Goal: Task Accomplishment & Management: Manage account settings

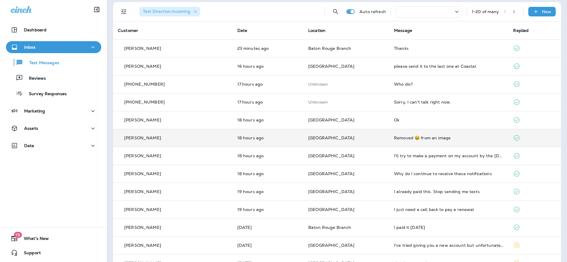
scroll to position [33, 0]
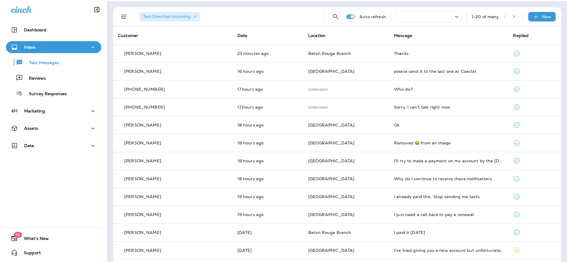
click at [438, 17] on div at bounding box center [429, 17] width 66 height 12
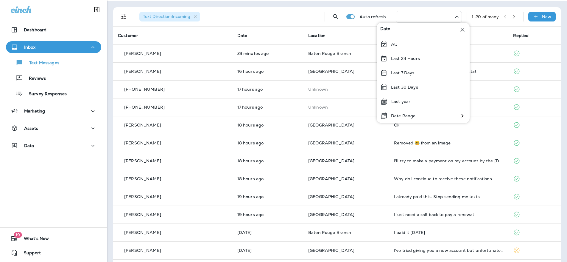
click at [460, 26] on icon at bounding box center [462, 29] width 7 height 7
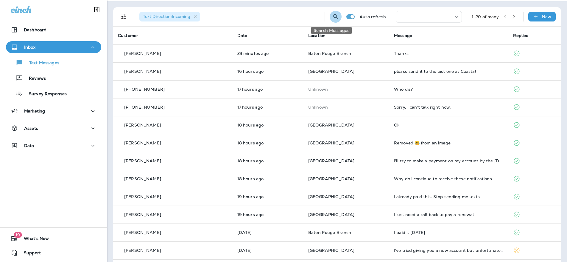
click at [332, 17] on icon "Search Messages" at bounding box center [335, 16] width 7 height 7
click at [316, 17] on input "text" at bounding box center [309, 16] width 53 height 16
click at [305, 15] on input "text" at bounding box center [309, 16] width 53 height 16
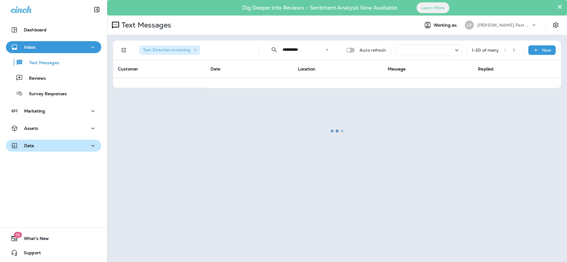
type input "**********"
click at [47, 143] on div "Data" at bounding box center [54, 145] width 86 height 7
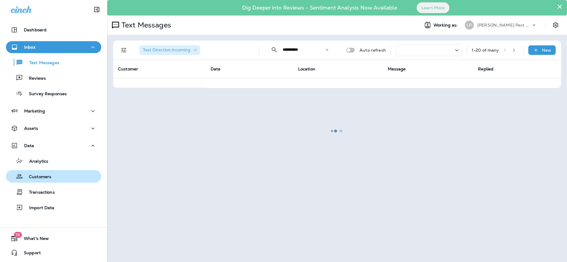
click at [45, 174] on p "Customers" at bounding box center [37, 177] width 28 height 6
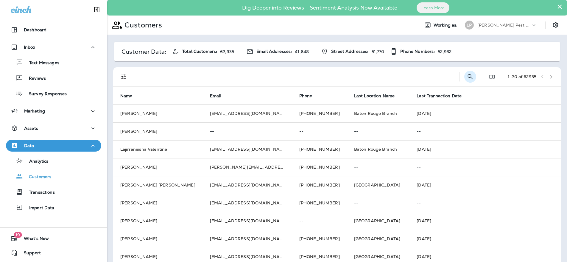
click at [468, 77] on icon "Search Customers" at bounding box center [470, 76] width 5 height 5
click at [433, 77] on input "text" at bounding box center [440, 76] width 62 height 16
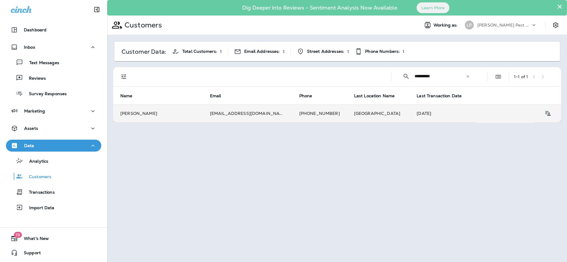
type input "**********"
click at [184, 114] on td "Shawn Lester" at bounding box center [158, 113] width 90 height 18
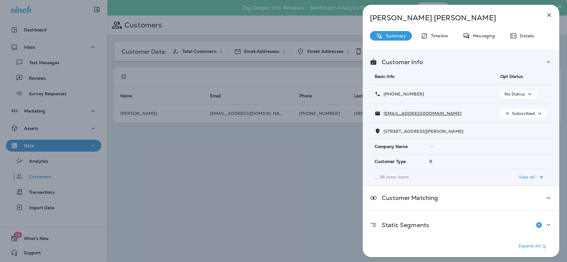
click at [517, 95] on p "No Status" at bounding box center [515, 93] width 21 height 5
click at [517, 108] on p "Opt out" at bounding box center [514, 108] width 16 height 5
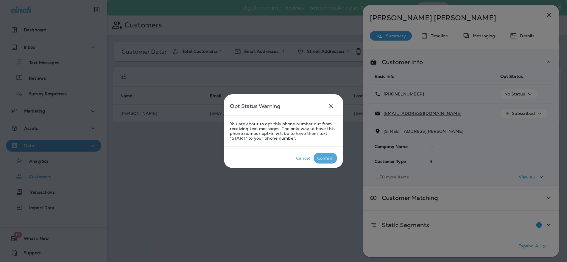
click at [324, 159] on div "Confirm" at bounding box center [325, 158] width 16 height 5
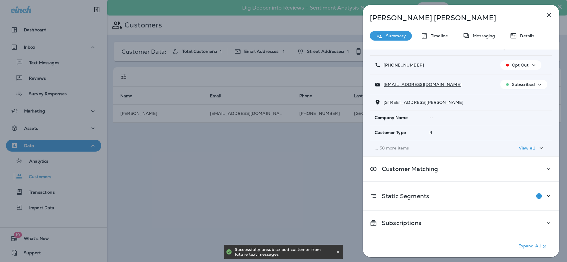
scroll to position [32, 0]
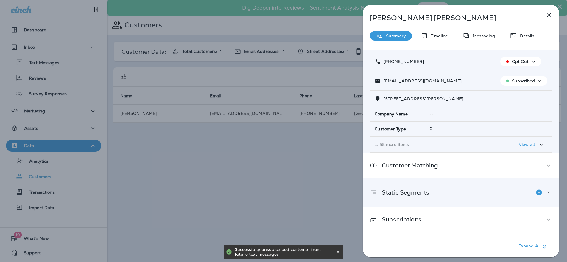
click at [548, 192] on icon at bounding box center [548, 191] width 7 height 7
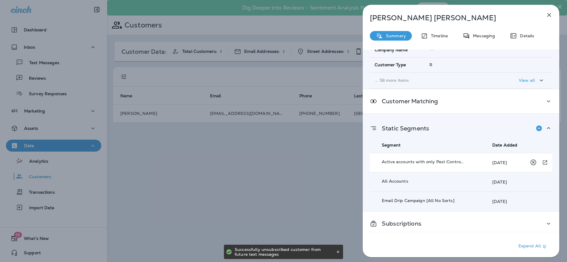
scroll to position [101, 0]
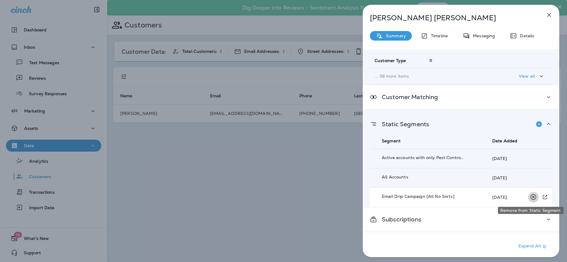
click at [532, 197] on icon "Remove from Static Segment" at bounding box center [533, 196] width 7 height 7
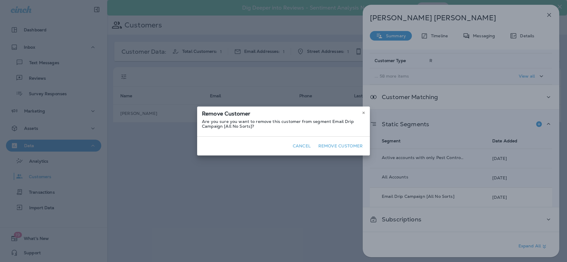
click at [354, 144] on button "Remove Customer" at bounding box center [340, 145] width 49 height 9
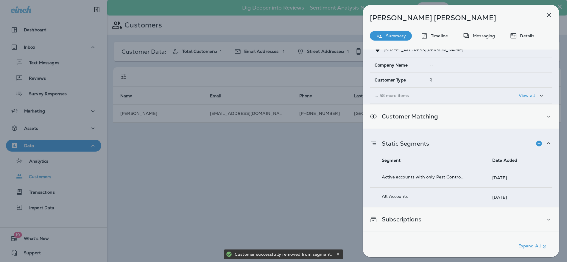
scroll to position [81, 0]
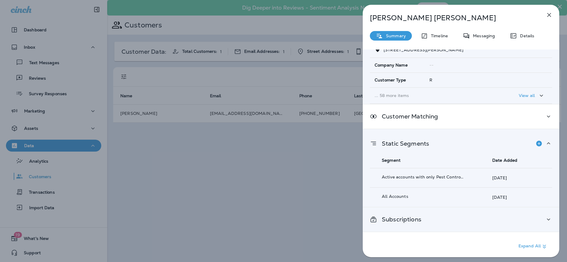
click at [480, 212] on div "Subscriptions" at bounding box center [461, 219] width 197 height 24
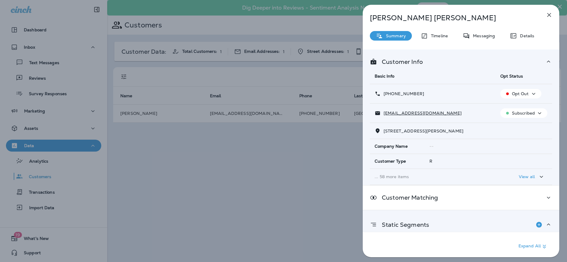
scroll to position [0, 0]
click at [520, 34] on p "Details" at bounding box center [525, 35] width 17 height 5
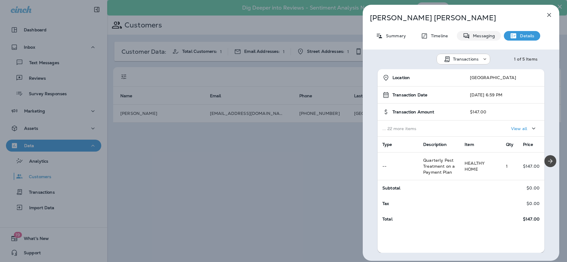
click at [489, 33] on p "Messaging" at bounding box center [482, 35] width 25 height 5
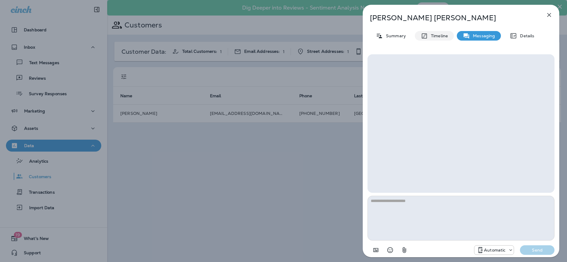
click at [431, 36] on p "Timeline" at bounding box center [438, 35] width 20 height 5
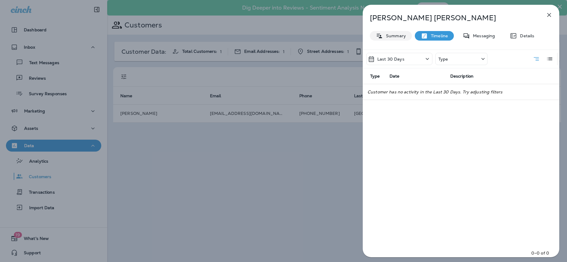
click at [399, 37] on p "Summary" at bounding box center [394, 35] width 23 height 5
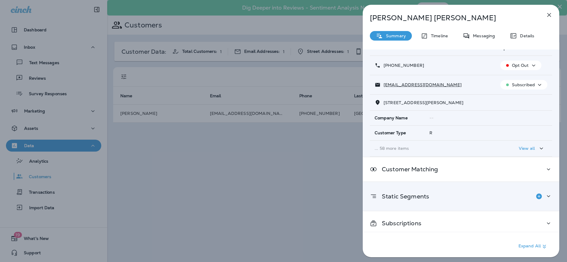
scroll to position [32, 0]
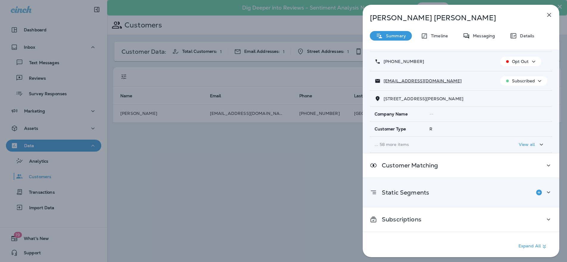
click at [547, 189] on icon at bounding box center [548, 191] width 7 height 7
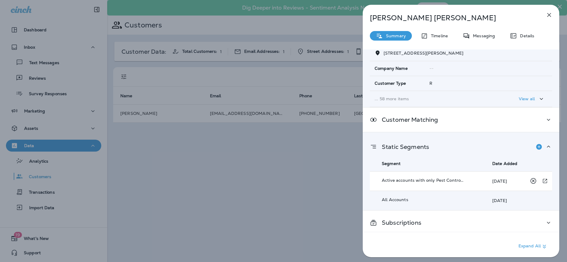
scroll to position [81, 0]
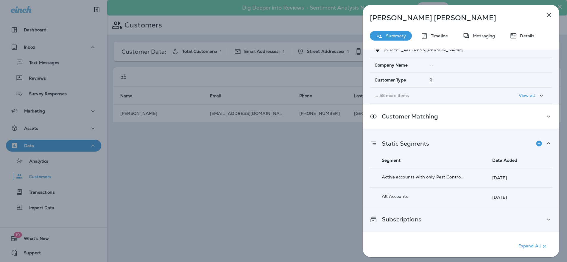
click at [545, 216] on icon at bounding box center [548, 218] width 7 height 7
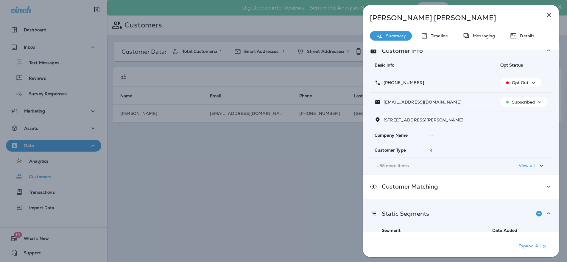
scroll to position [0, 0]
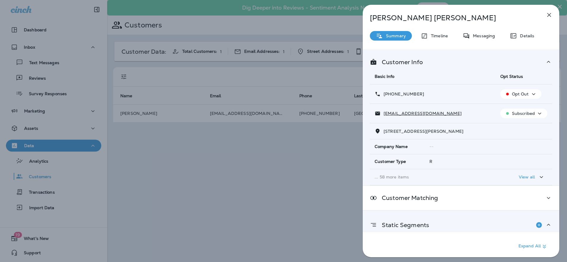
click at [550, 11] on icon "button" at bounding box center [549, 14] width 7 height 7
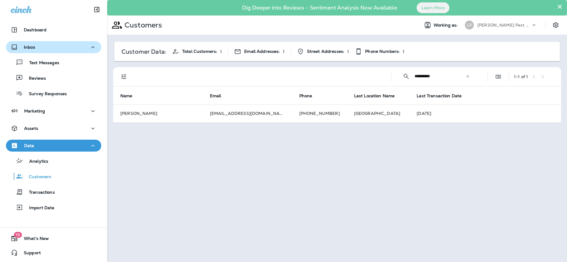
click at [55, 44] on div "Inbox" at bounding box center [54, 47] width 86 height 7
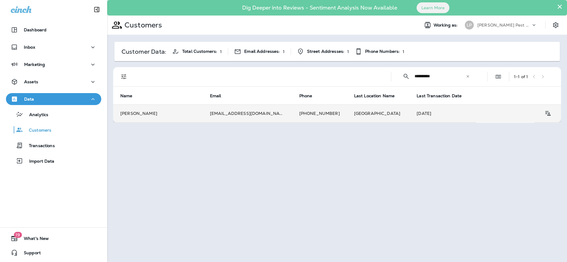
click at [191, 113] on td "Shawn Lester" at bounding box center [158, 113] width 90 height 18
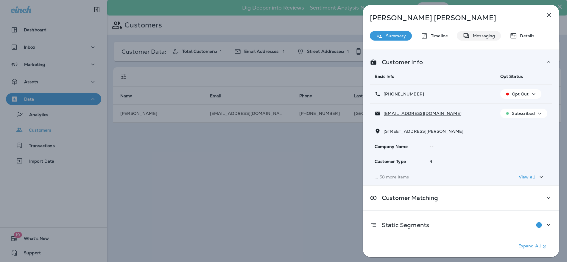
click at [474, 36] on p "Messaging" at bounding box center [482, 35] width 25 height 5
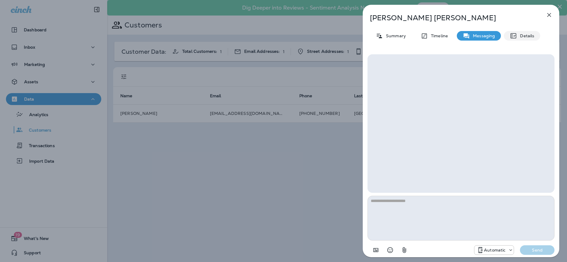
drag, startPoint x: 523, startPoint y: 38, endPoint x: 520, endPoint y: 40, distance: 3.8
click at [523, 38] on p "Details" at bounding box center [525, 35] width 17 height 5
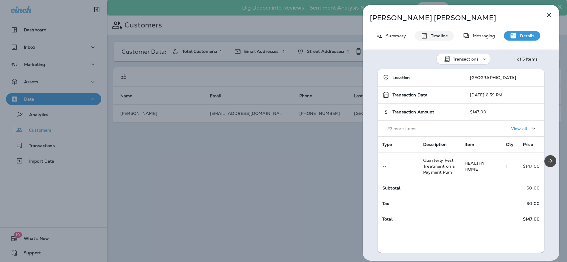
click at [440, 36] on p "Timeline" at bounding box center [438, 35] width 20 height 5
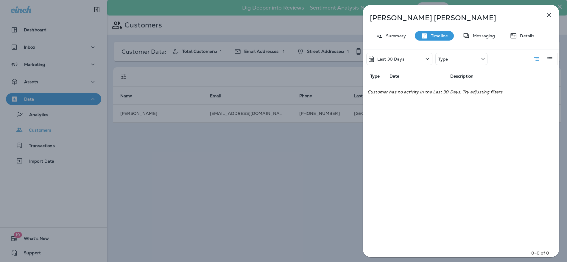
click at [431, 91] on icon "Customer has no activity in the Last 30 Days. Try adjusting filters" at bounding box center [435, 91] width 135 height 5
click at [473, 35] on p "Messaging" at bounding box center [482, 35] width 25 height 5
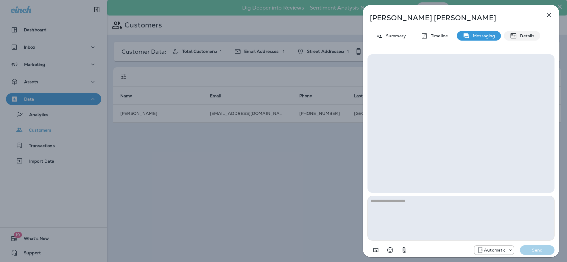
click at [517, 31] on div "Details" at bounding box center [522, 36] width 36 height 10
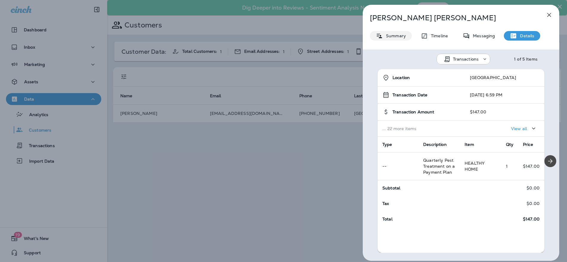
click at [392, 31] on div "Summary" at bounding box center [391, 36] width 42 height 10
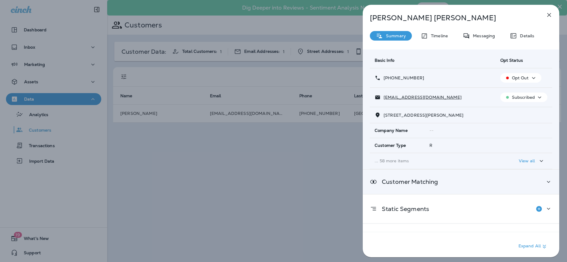
scroll to position [32, 0]
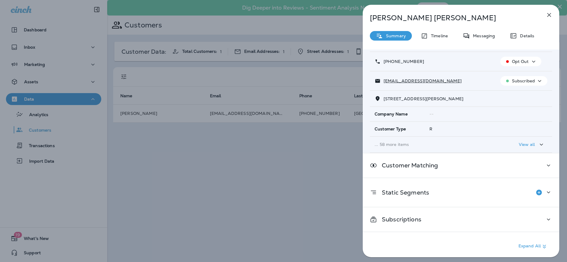
click at [520, 144] on p "View all" at bounding box center [527, 144] width 16 height 5
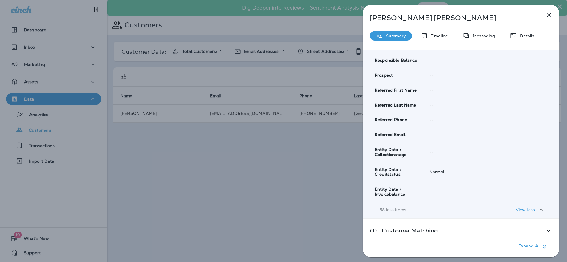
scroll to position [998, 0]
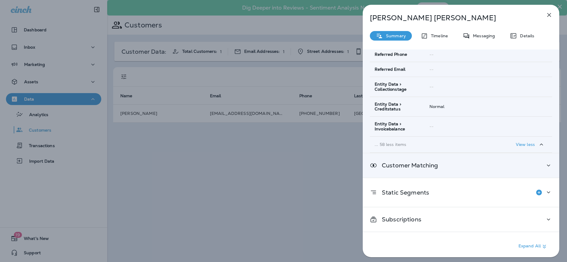
click at [445, 161] on div "Customer Matching" at bounding box center [461, 165] width 197 height 24
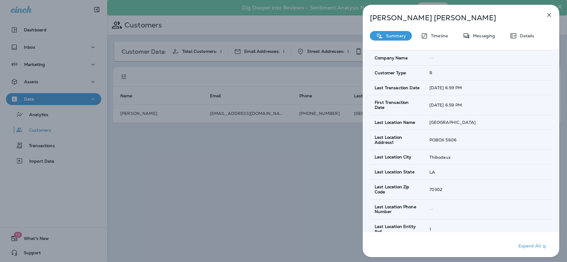
scroll to position [0, 0]
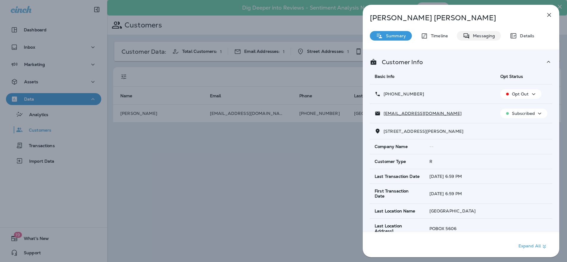
click at [477, 35] on p "Messaging" at bounding box center [482, 35] width 25 height 5
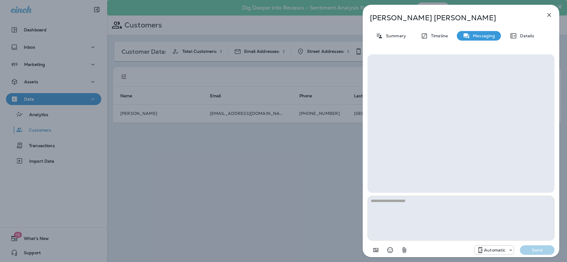
drag, startPoint x: 439, startPoint y: 120, endPoint x: 453, endPoint y: 96, distance: 28.0
click at [440, 116] on div at bounding box center [461, 123] width 187 height 138
click at [547, 13] on icon "button" at bounding box center [549, 14] width 7 height 7
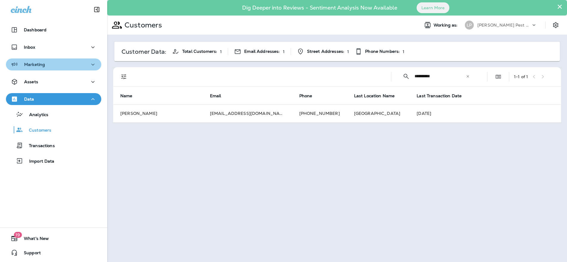
click at [53, 66] on div "Marketing" at bounding box center [54, 64] width 86 height 7
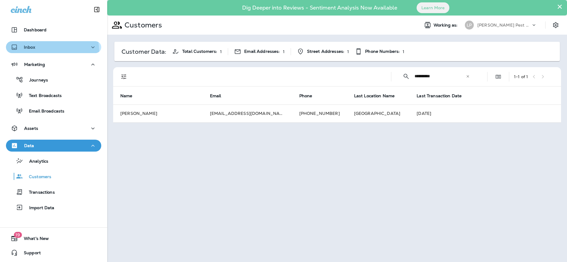
click at [42, 52] on button "Inbox" at bounding box center [53, 47] width 95 height 12
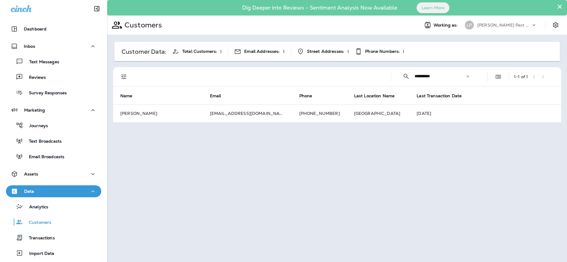
scroll to position [1, 0]
click at [48, 220] on p "Customers" at bounding box center [37, 222] width 28 height 6
click at [449, 77] on input "**********" at bounding box center [440, 76] width 51 height 16
click at [469, 78] on div "​" at bounding box center [468, 76] width 4 height 6
click at [454, 76] on input "text" at bounding box center [446, 76] width 62 height 16
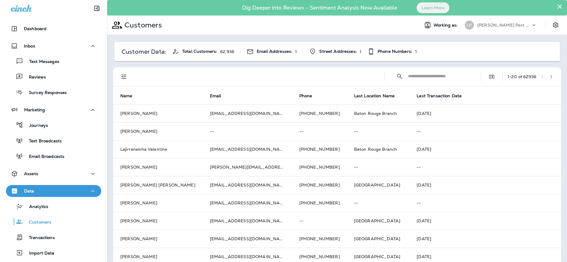
click at [412, 74] on input "text" at bounding box center [439, 76] width 62 height 16
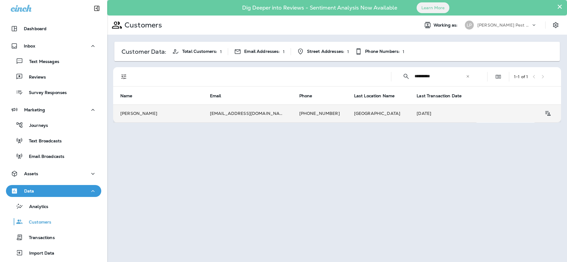
type input "**********"
click at [193, 108] on td "[PERSON_NAME]" at bounding box center [158, 113] width 90 height 18
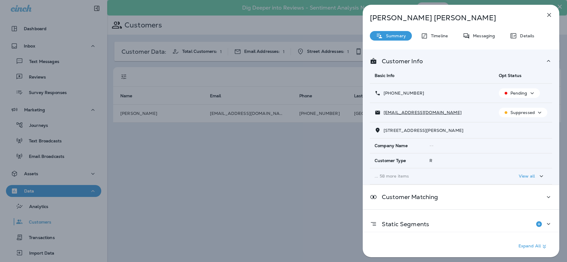
scroll to position [1, 0]
click at [437, 35] on p "Timeline" at bounding box center [438, 35] width 20 height 5
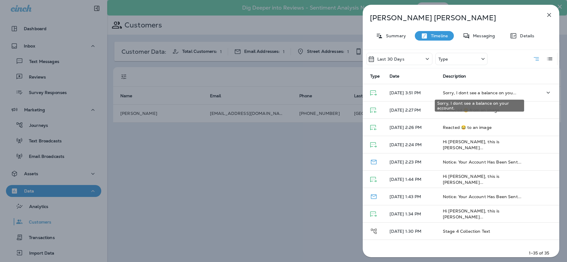
click at [476, 91] on span "Sorry, I dont see a balance on you..." at bounding box center [480, 92] width 74 height 5
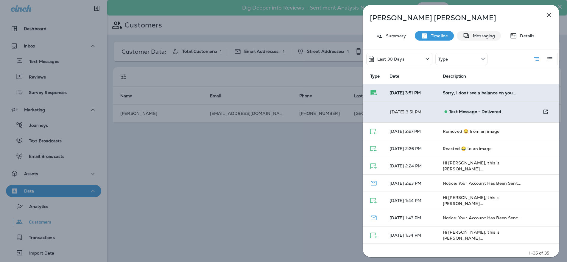
click at [482, 36] on p "Messaging" at bounding box center [482, 35] width 25 height 5
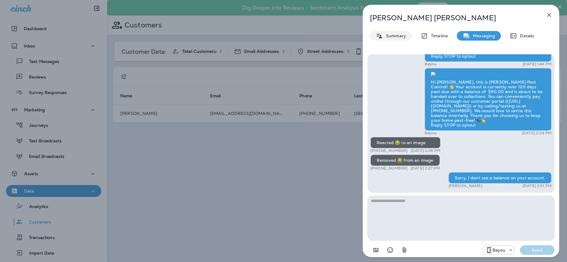
click at [395, 34] on p "Summary" at bounding box center [394, 35] width 23 height 5
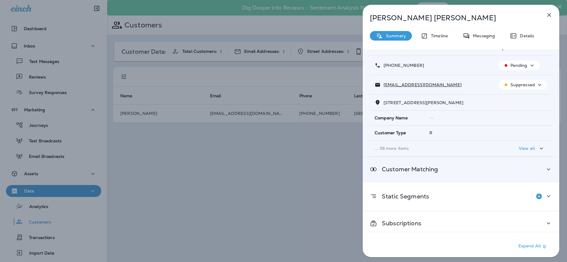
scroll to position [32, 0]
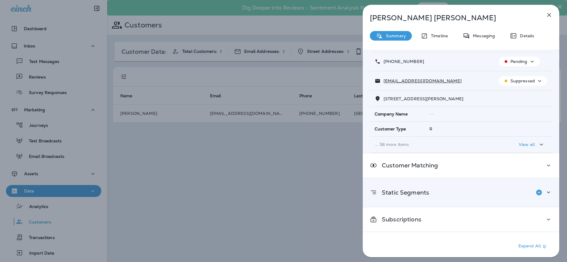
click at [547, 193] on icon at bounding box center [548, 192] width 3 height 2
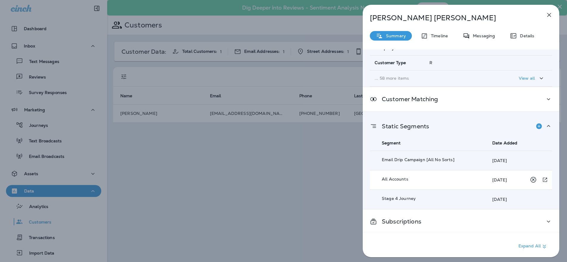
scroll to position [101, 0]
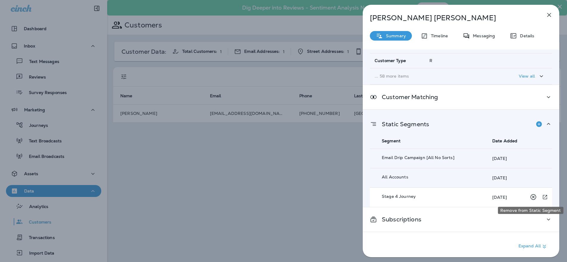
click at [531, 196] on icon "Remove from Static Segment" at bounding box center [534, 197] width 6 height 6
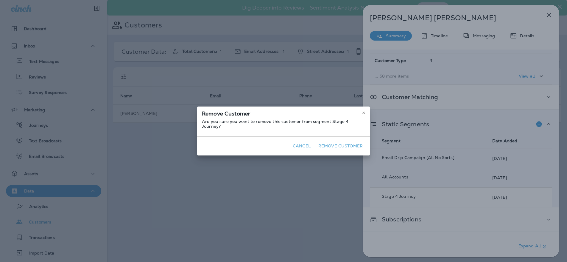
click at [341, 143] on button "Remove Customer" at bounding box center [340, 145] width 49 height 9
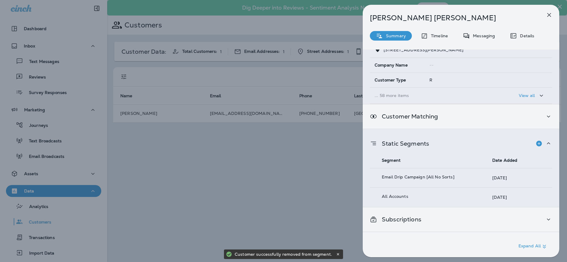
scroll to position [81, 0]
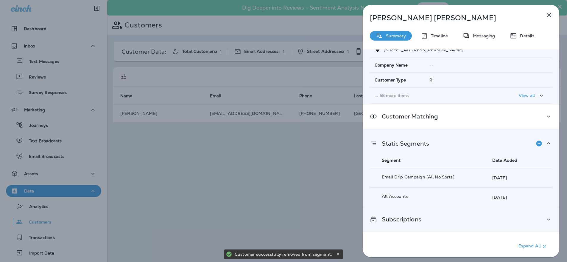
click at [545, 219] on icon at bounding box center [548, 218] width 7 height 7
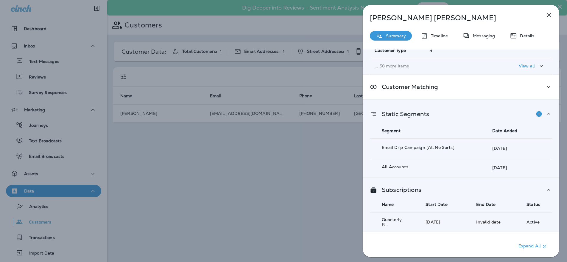
scroll to position [0, 0]
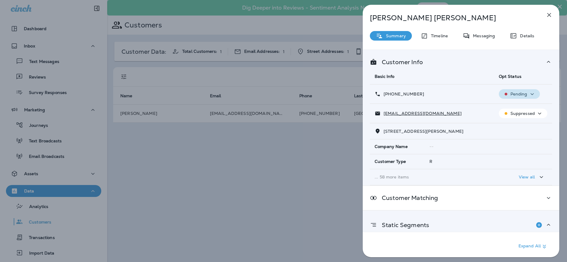
click at [520, 95] on p "Pending" at bounding box center [519, 93] width 17 height 5
click at [516, 107] on p "Opt out" at bounding box center [515, 108] width 16 height 5
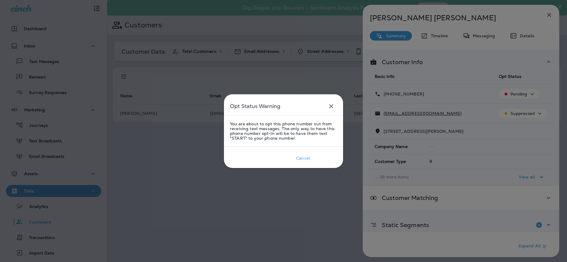
click at [320, 160] on div "Confirm" at bounding box center [325, 158] width 16 height 5
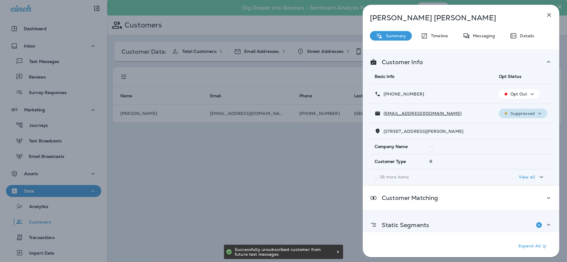
click at [536, 116] on icon "button" at bounding box center [539, 113] width 7 height 7
click at [518, 130] on button "Unsubscribe" at bounding box center [521, 127] width 43 height 14
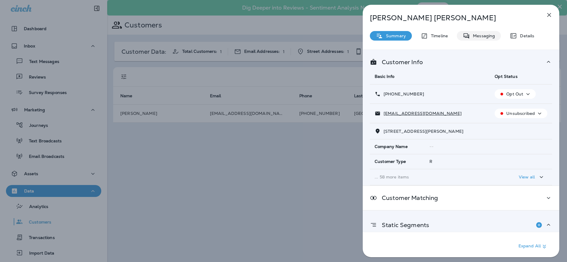
click at [477, 37] on p "Messaging" at bounding box center [482, 35] width 25 height 5
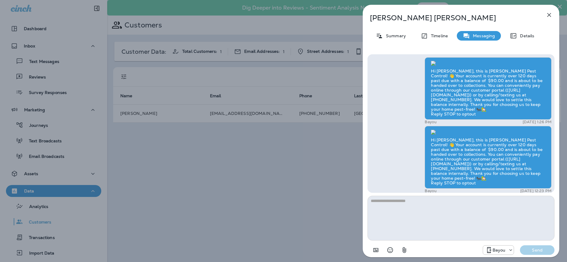
scroll to position [-5634, 0]
click at [550, 14] on icon "button" at bounding box center [549, 14] width 7 height 7
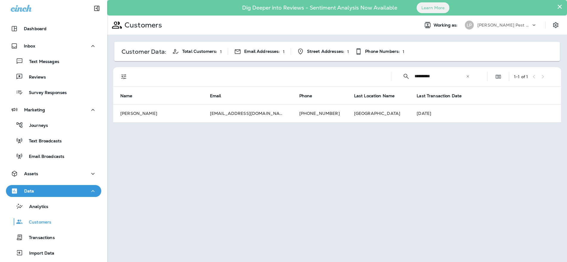
click at [471, 76] on div "**********" at bounding box center [436, 76] width 80 height 16
click at [469, 76] on icon at bounding box center [468, 76] width 4 height 4
click at [469, 76] on input "text" at bounding box center [446, 76] width 62 height 16
click at [448, 75] on input "text" at bounding box center [446, 76] width 62 height 16
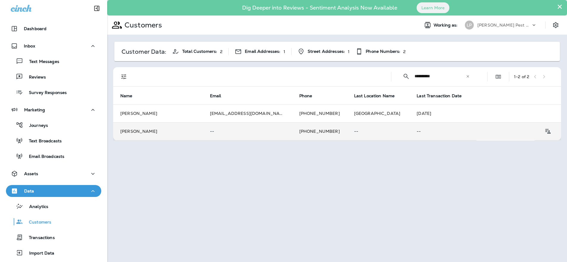
type input "**********"
click at [159, 132] on td "[PERSON_NAME]" at bounding box center [158, 131] width 90 height 18
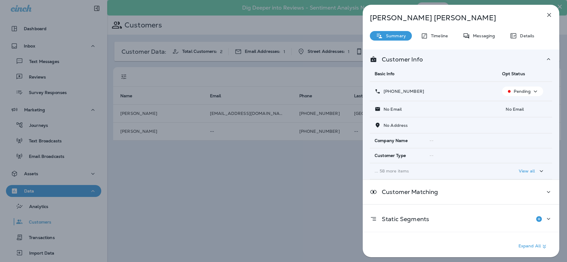
scroll to position [4, 0]
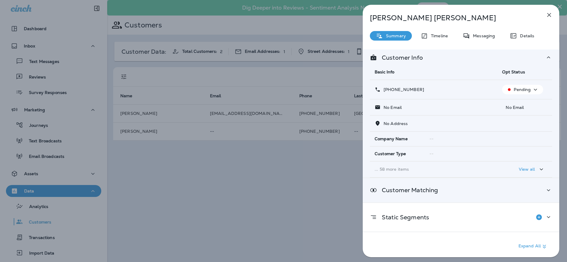
click at [501, 183] on div "Customer Matching" at bounding box center [461, 190] width 197 height 24
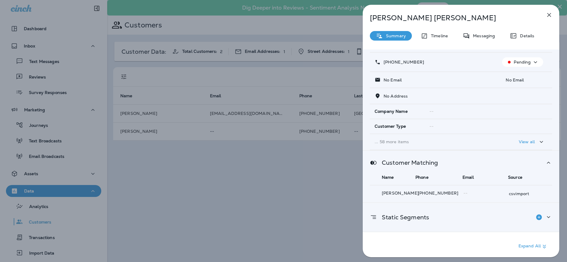
click at [507, 216] on div "Static Segments" at bounding box center [461, 217] width 182 height 12
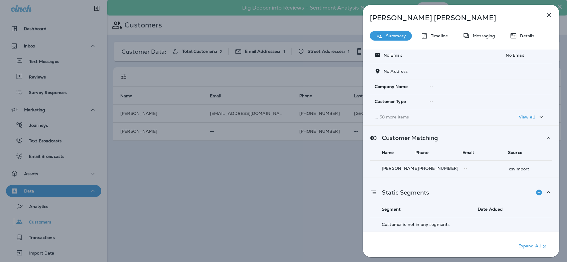
scroll to position [0, 0]
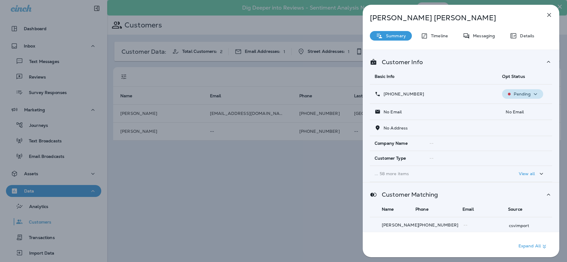
click at [519, 94] on p "Pending" at bounding box center [522, 93] width 17 height 5
click at [517, 107] on p "Opt out" at bounding box center [519, 108] width 16 height 5
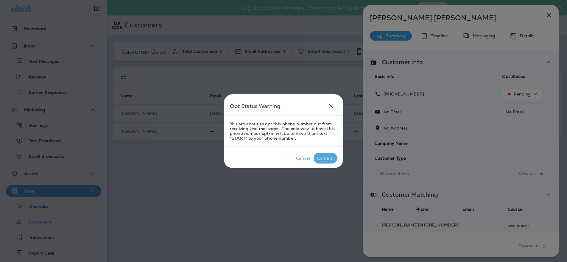
click at [328, 156] on div "Confirm" at bounding box center [325, 158] width 16 height 5
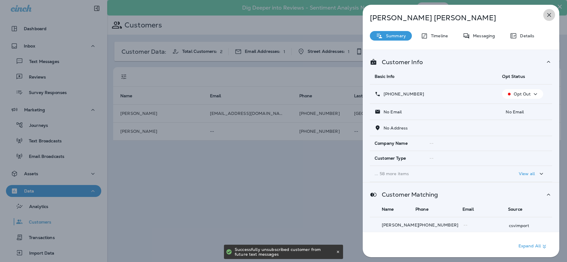
click at [550, 16] on icon "button" at bounding box center [549, 14] width 7 height 7
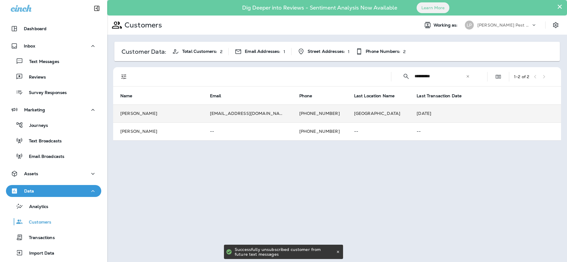
click at [185, 112] on td "[PERSON_NAME]" at bounding box center [158, 113] width 90 height 18
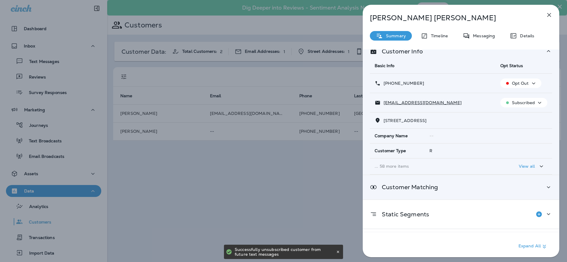
scroll to position [32, 0]
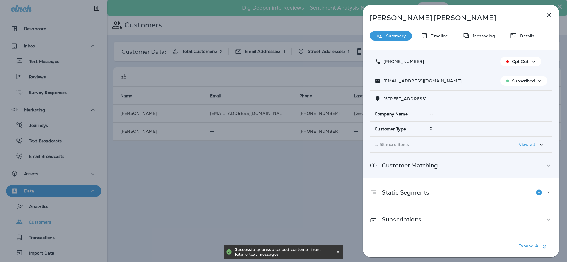
click at [518, 164] on div "Customer Matching" at bounding box center [461, 165] width 182 height 7
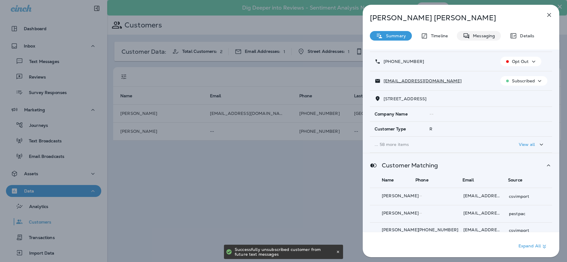
click at [489, 37] on p "Messaging" at bounding box center [482, 35] width 25 height 5
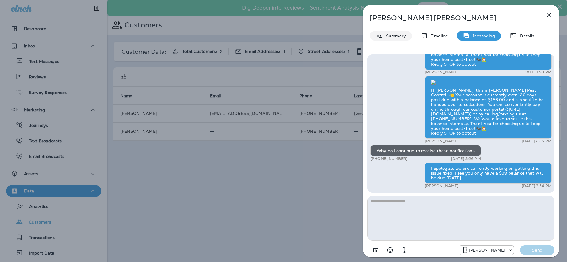
click at [391, 40] on div "Summary" at bounding box center [391, 36] width 42 height 10
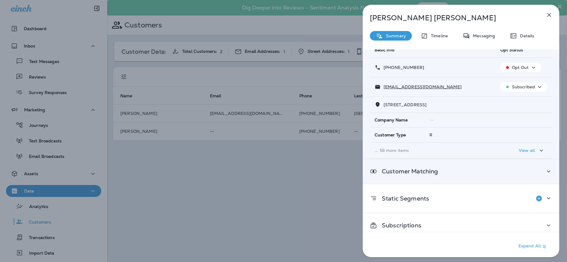
scroll to position [32, 0]
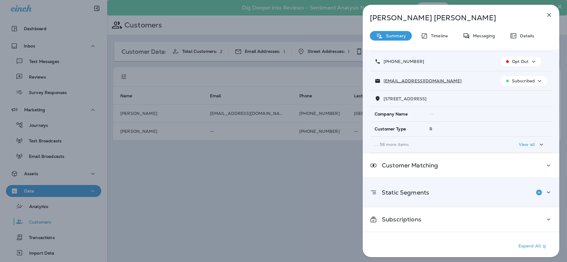
click at [546, 193] on icon at bounding box center [548, 191] width 7 height 7
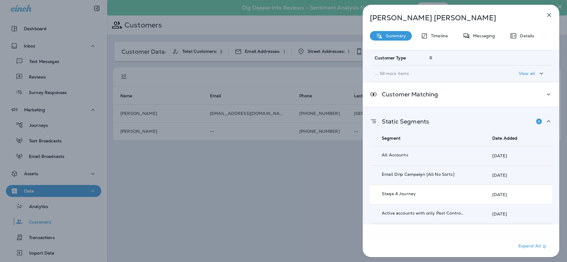
scroll to position [120, 0]
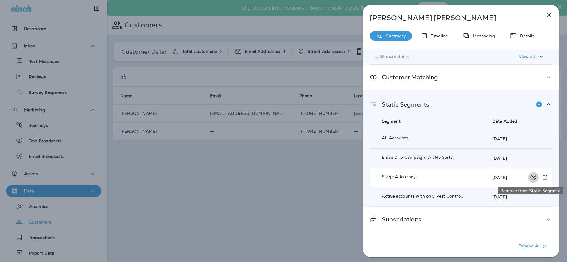
click at [531, 177] on icon "Remove from Static Segment" at bounding box center [533, 176] width 7 height 7
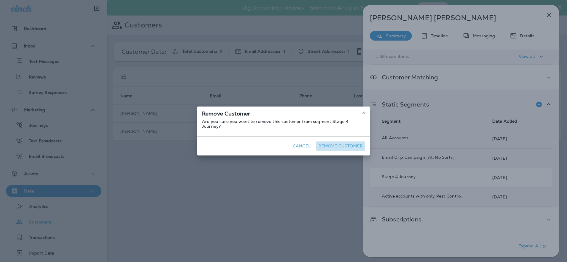
click at [355, 142] on button "Remove Customer" at bounding box center [340, 145] width 49 height 9
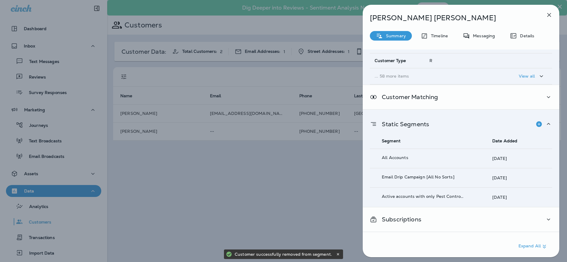
scroll to position [101, 0]
click at [485, 223] on div "Subscriptions" at bounding box center [461, 219] width 197 height 24
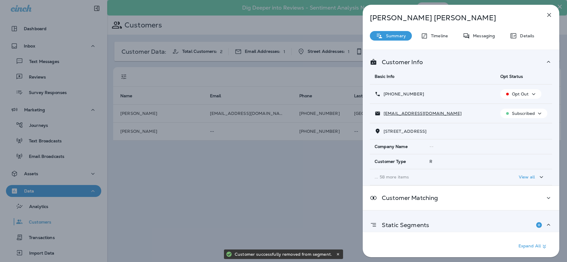
scroll to position [12, 0]
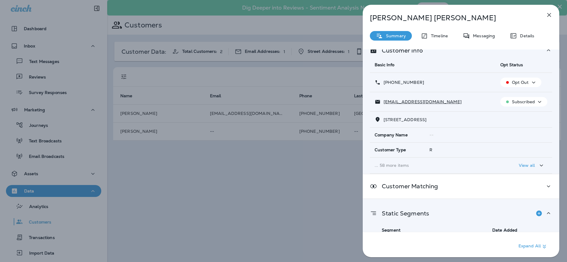
click at [525, 80] on p "Opt Out" at bounding box center [520, 82] width 17 height 5
click at [521, 95] on p "Reset Status" at bounding box center [521, 96] width 27 height 5
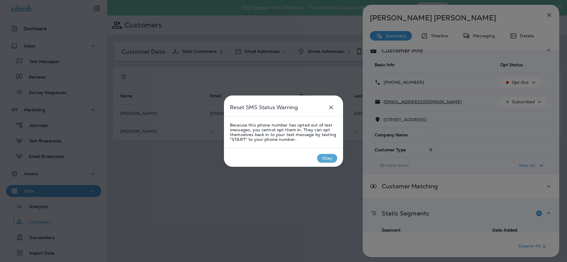
drag, startPoint x: 318, startPoint y: 161, endPoint x: 324, endPoint y: 158, distance: 6.9
click at [318, 161] on Warning-action-custom "Okay" at bounding box center [327, 158] width 20 height 8
click at [325, 158] on div "Okay" at bounding box center [327, 158] width 10 height 5
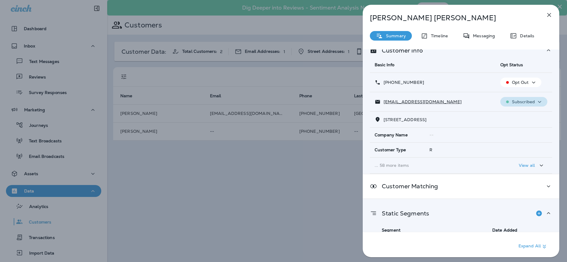
click at [530, 100] on p "Subscribed" at bounding box center [523, 101] width 23 height 5
click at [520, 114] on p "Unsubscribe" at bounding box center [524, 116] width 26 height 5
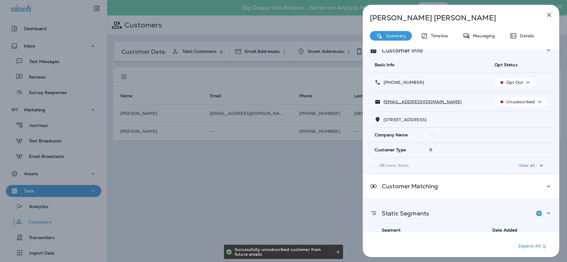
click at [483, 162] on td "... 58 more items" at bounding box center [430, 165] width 120 height 16
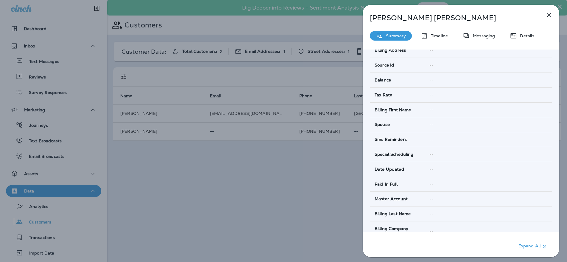
scroll to position [395, 0]
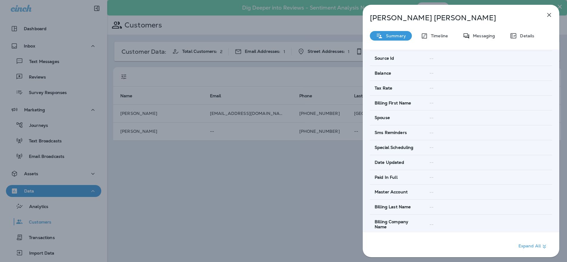
click at [553, 14] on button "button" at bounding box center [550, 15] width 12 height 12
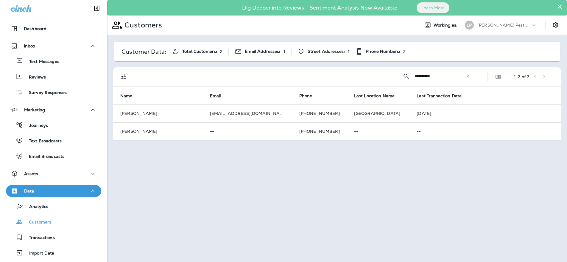
click at [469, 78] on div "​" at bounding box center [468, 76] width 4 height 6
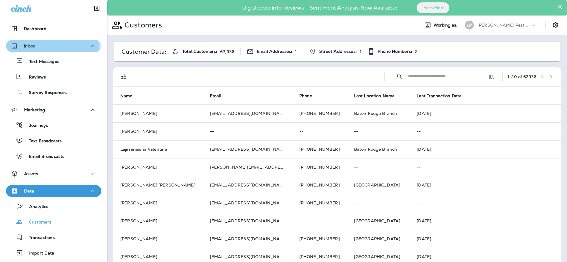
click at [45, 50] on button "Inbox" at bounding box center [53, 46] width 95 height 12
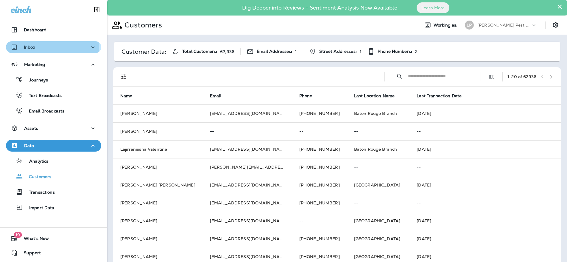
click at [27, 52] on button "Inbox" at bounding box center [53, 47] width 95 height 12
click at [27, 51] on button "Inbox" at bounding box center [53, 47] width 95 height 12
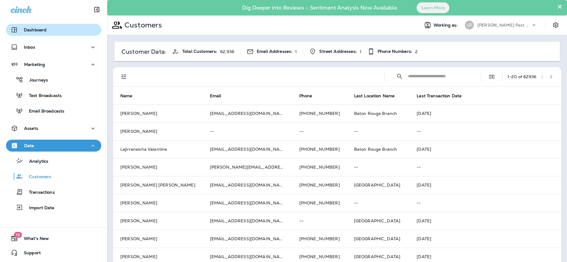
click at [40, 33] on div "Dashboard" at bounding box center [29, 29] width 36 height 7
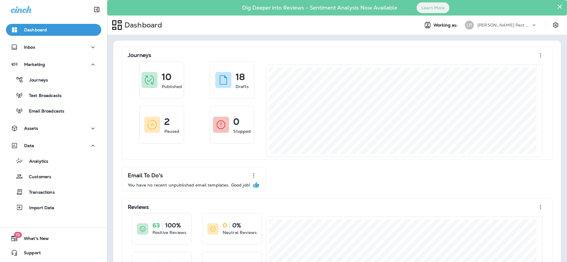
click at [25, 9] on icon at bounding box center [21, 9] width 21 height 7
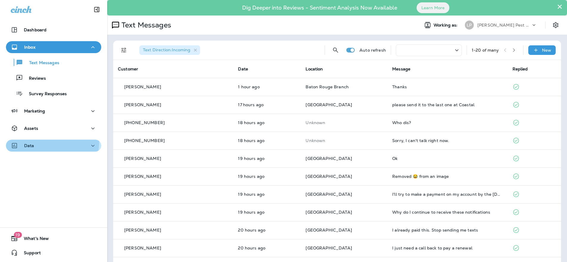
click at [51, 142] on div "Data" at bounding box center [54, 145] width 86 height 7
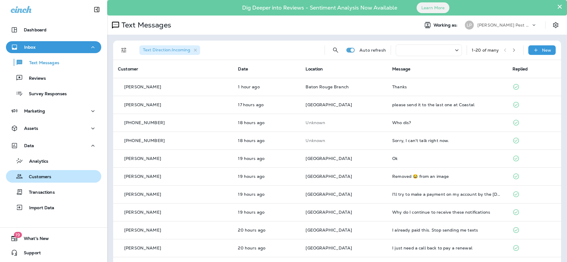
click at [46, 173] on div "Customers" at bounding box center [29, 176] width 43 height 9
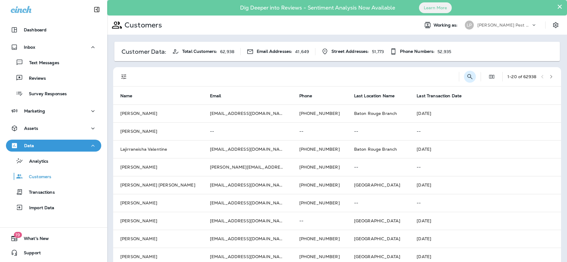
click at [467, 77] on icon "Search Customers" at bounding box center [470, 76] width 7 height 7
click at [426, 73] on input "text" at bounding box center [439, 76] width 62 height 16
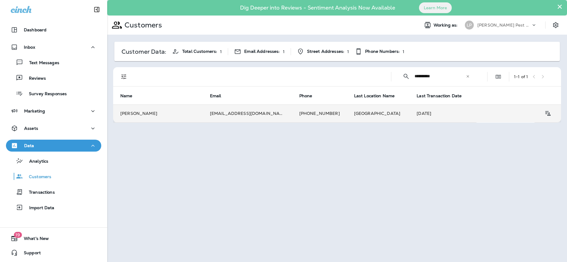
type input "**********"
click at [150, 114] on td "[PERSON_NAME]" at bounding box center [158, 113] width 90 height 18
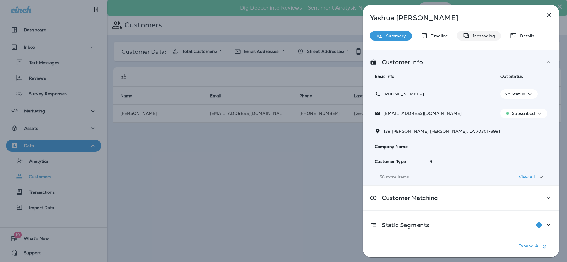
click at [477, 33] on p "Messaging" at bounding box center [482, 35] width 25 height 5
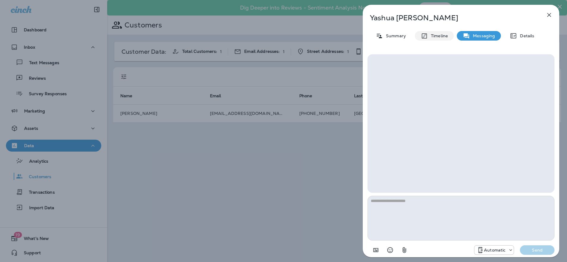
click at [441, 37] on p "Timeline" at bounding box center [438, 35] width 20 height 5
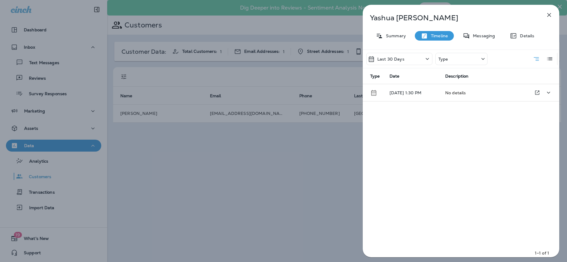
click at [432, 88] on td "[DATE] 1:30 PM" at bounding box center [413, 92] width 56 height 17
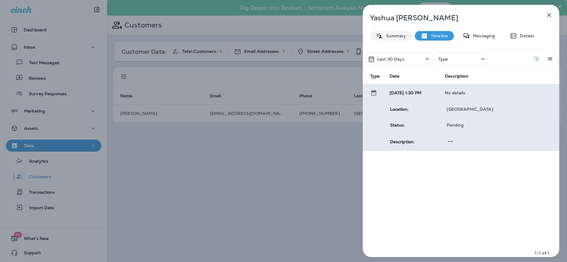
click at [394, 32] on div "Summary" at bounding box center [391, 36] width 42 height 10
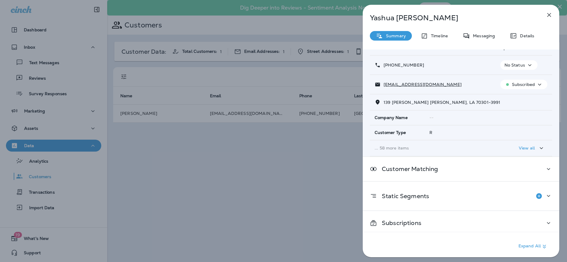
scroll to position [32, 0]
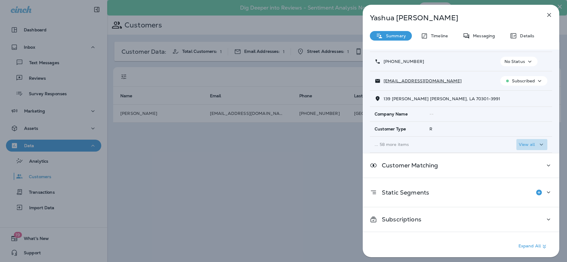
click at [540, 144] on icon "button" at bounding box center [541, 144] width 7 height 7
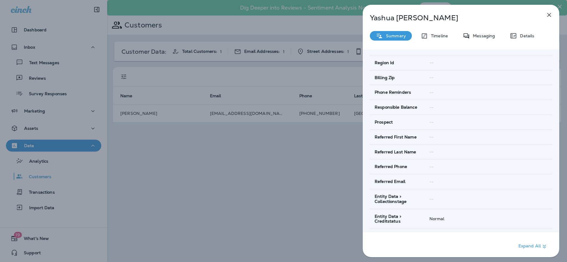
scroll to position [998, 0]
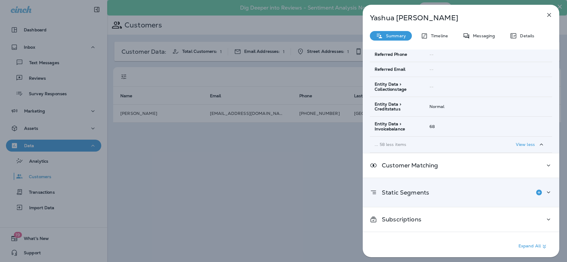
click at [477, 188] on div "Static Segments" at bounding box center [461, 192] width 182 height 12
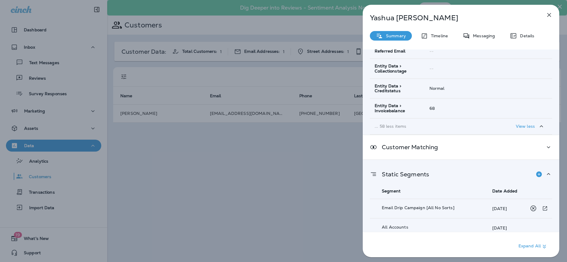
scroll to position [1047, 0]
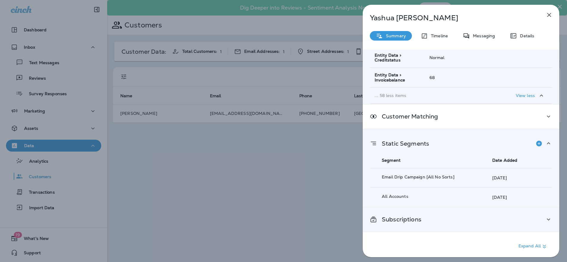
click at [447, 217] on div "Subscriptions" at bounding box center [461, 218] width 182 height 7
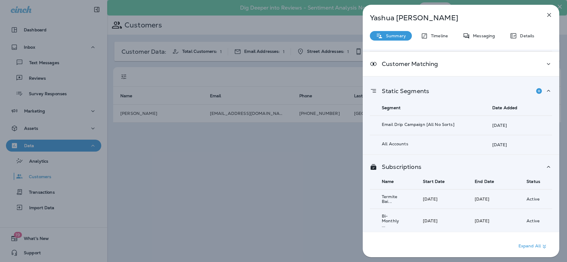
scroll to position [1100, 0]
click at [524, 34] on p "Details" at bounding box center [525, 35] width 17 height 5
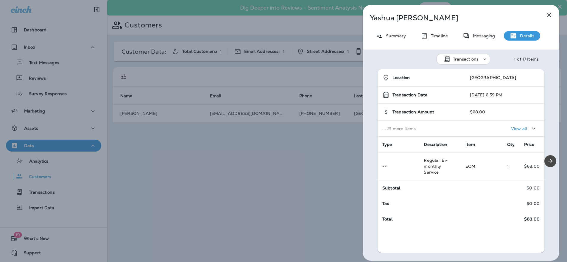
click at [552, 13] on icon "button" at bounding box center [549, 14] width 7 height 7
